Goal: Navigation & Orientation: Find specific page/section

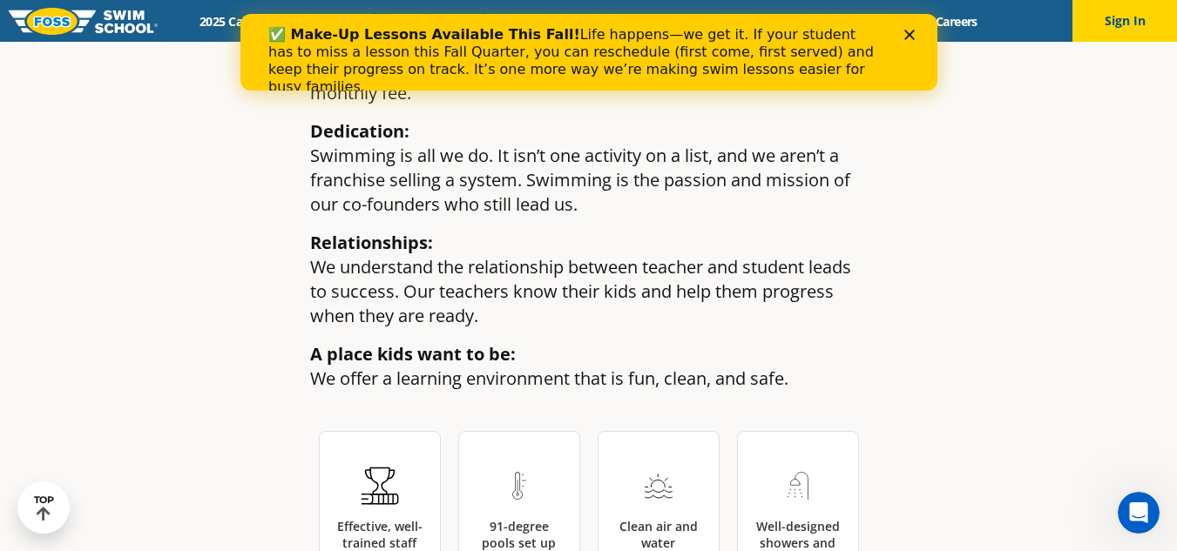
scroll to position [2438, 0]
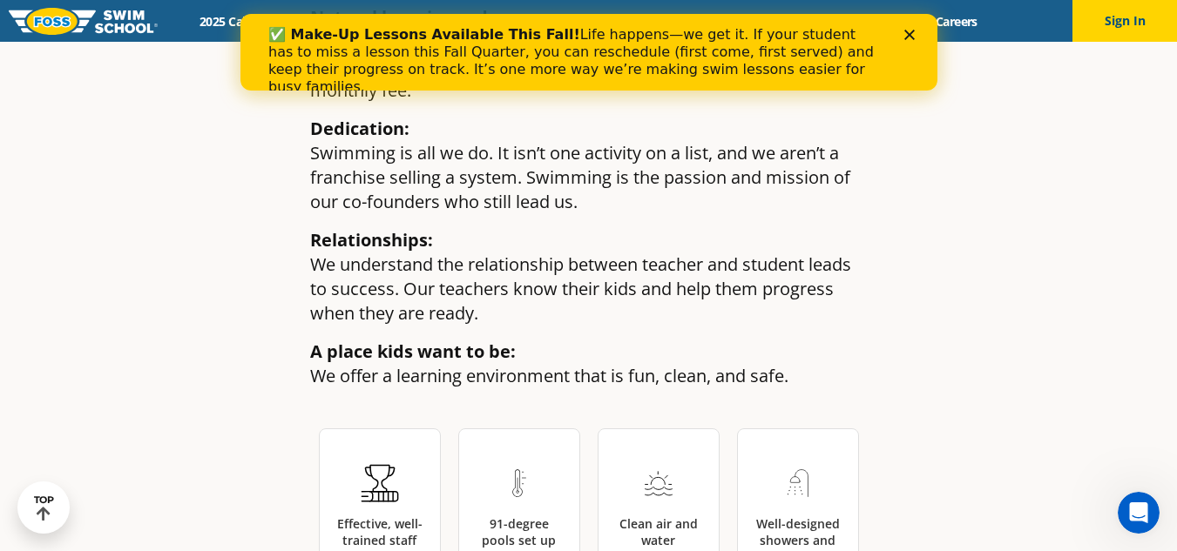
click at [907, 28] on div "✅ Make-Up Lessons Available This Fall! Life happens—we get it. If your student …" at bounding box center [587, 61] width 641 height 80
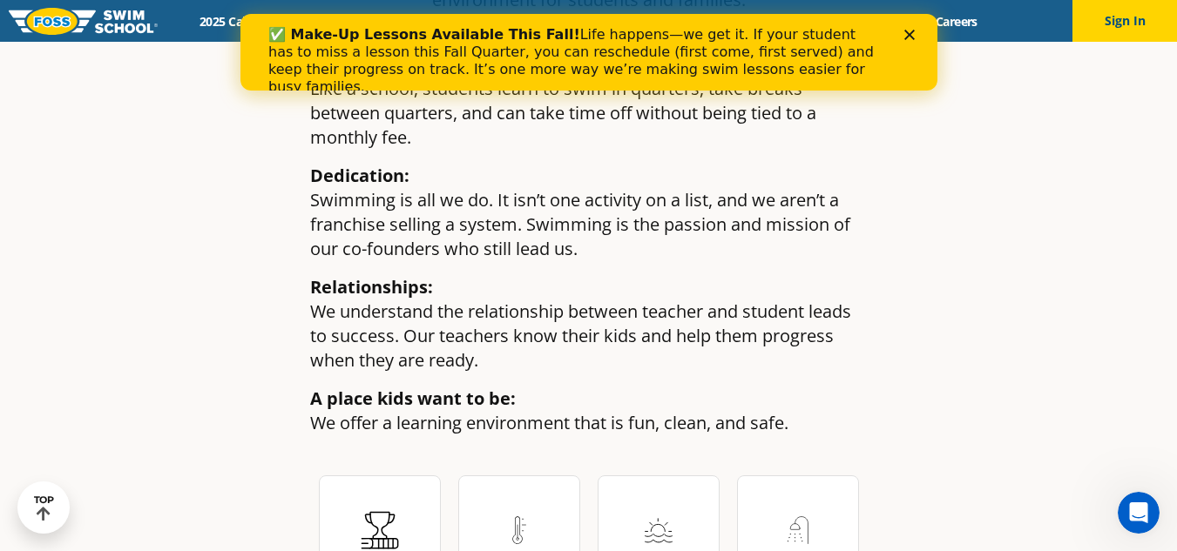
scroll to position [2351, 0]
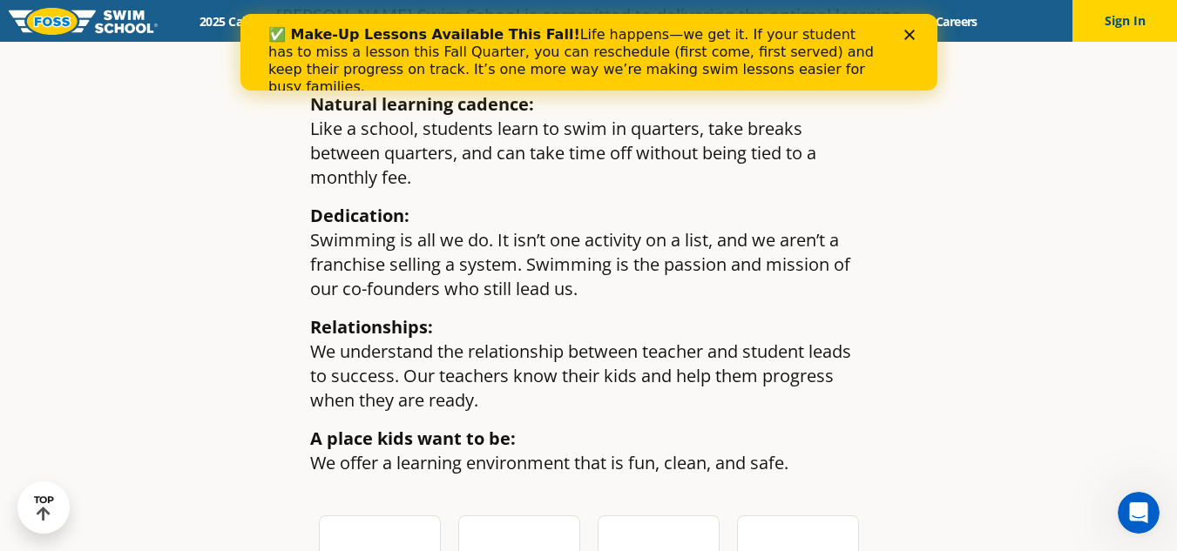
click at [906, 31] on icon "Close" at bounding box center [908, 35] width 10 height 10
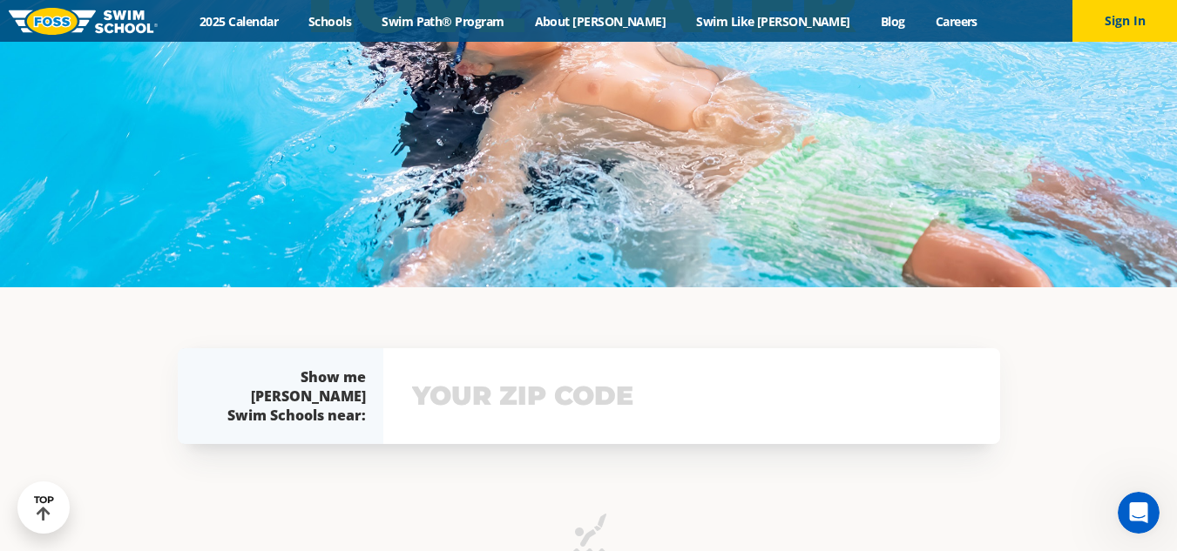
scroll to position [348, 0]
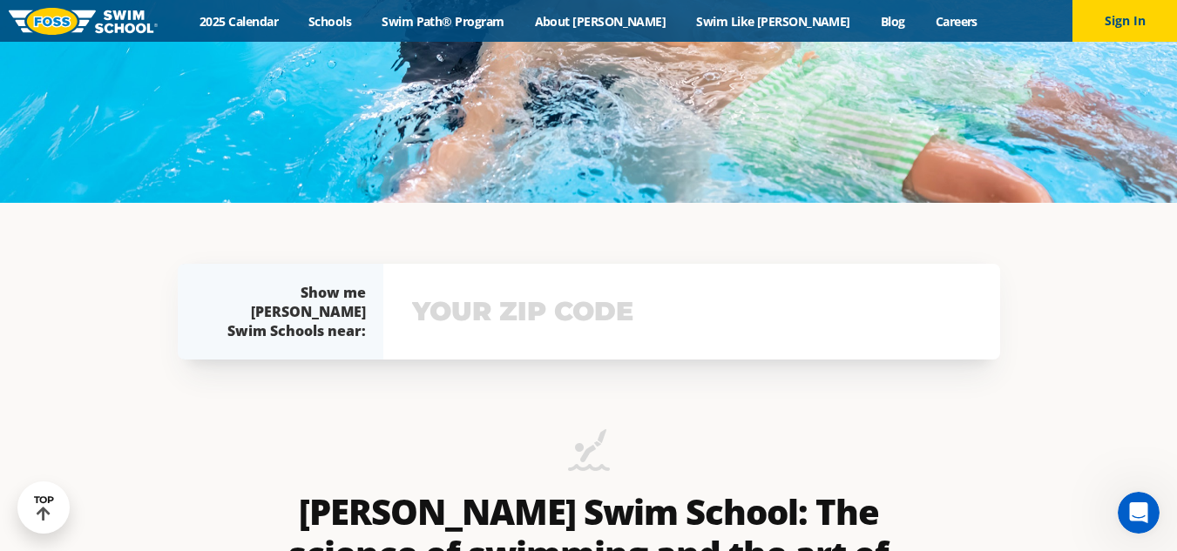
click at [499, 319] on input "text" at bounding box center [692, 312] width 568 height 51
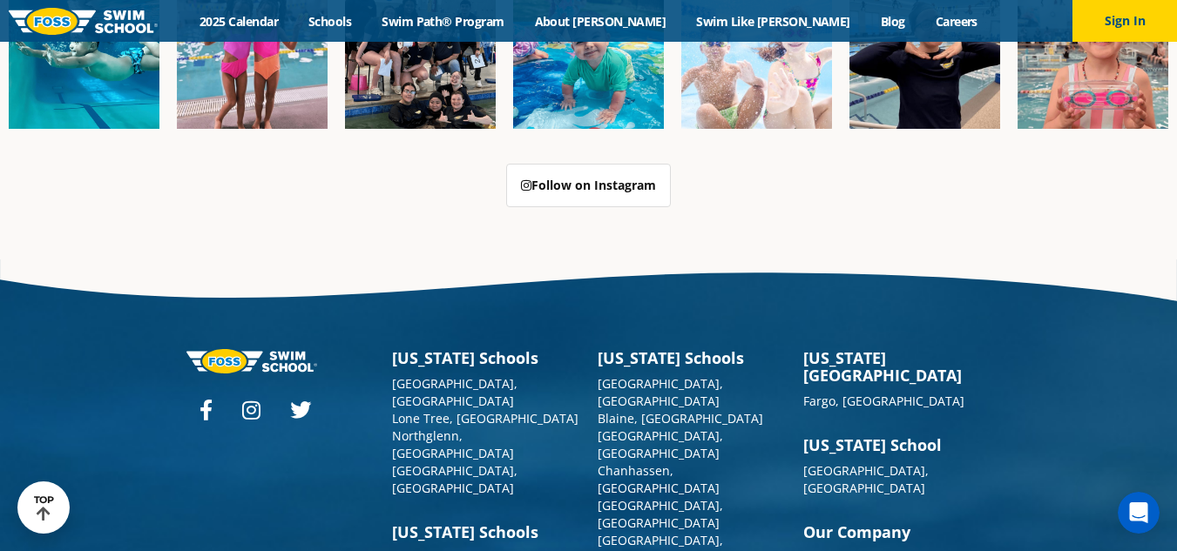
scroll to position [4226, 0]
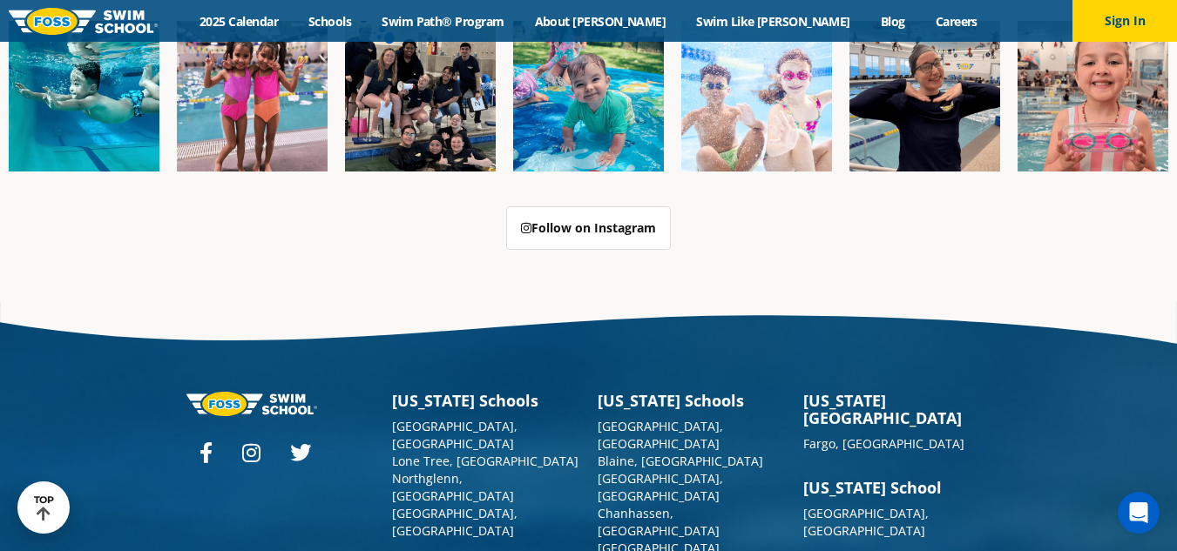
click at [391, 10] on div "Menu 2025 Calendar Schools Swim Path® Program About [PERSON_NAME] Swim Like [PE…" at bounding box center [588, 21] width 1177 height 42
click at [472, 16] on link "Swim Path® Program" at bounding box center [443, 21] width 152 height 17
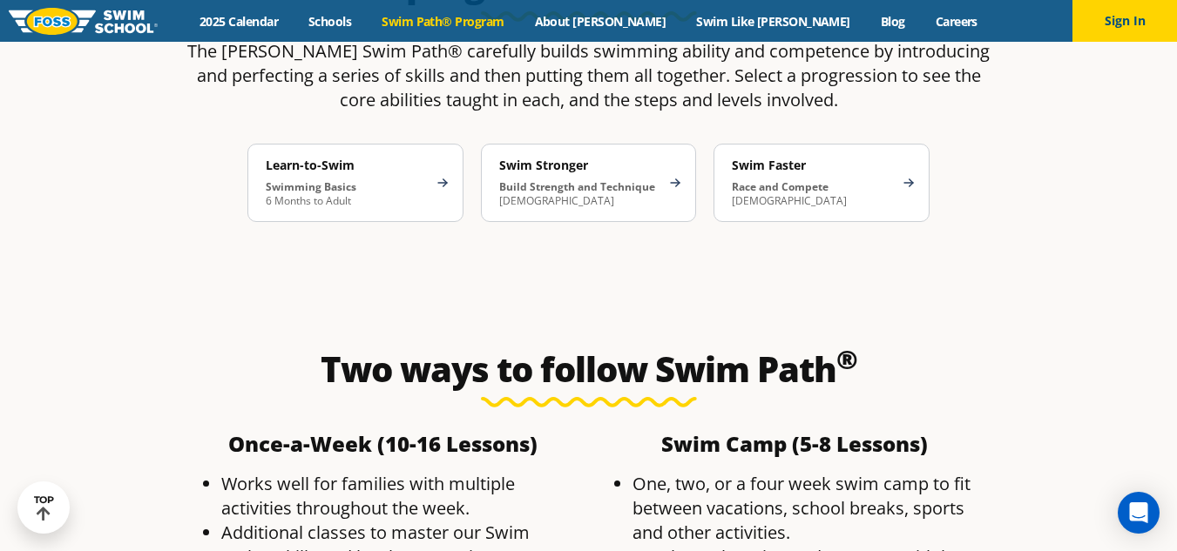
scroll to position [2782, 0]
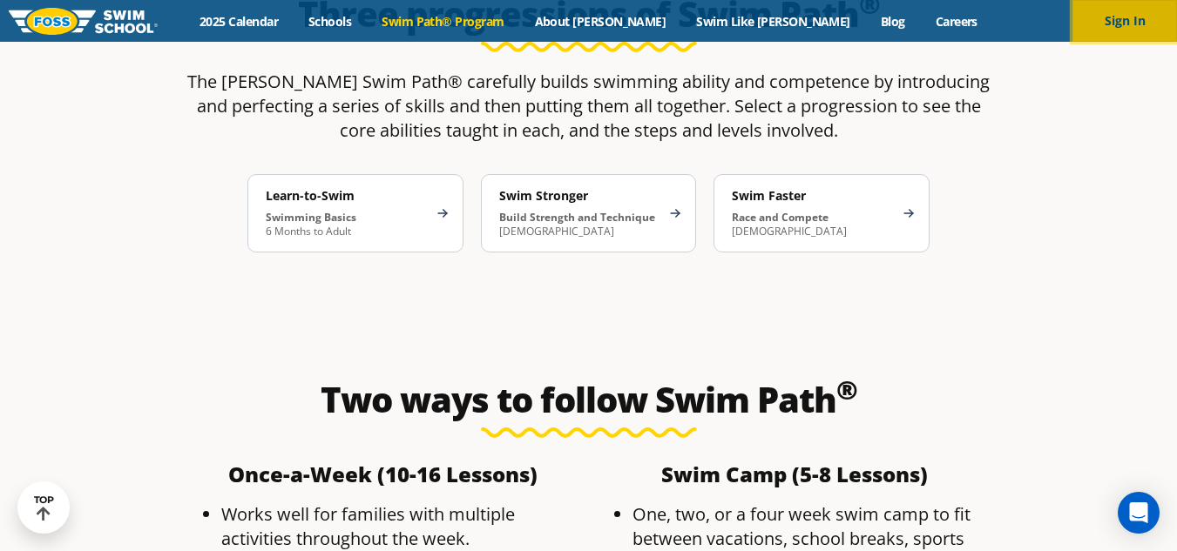
click at [1098, 27] on button "Sign In" at bounding box center [1124, 21] width 105 height 42
